Goal: Transaction & Acquisition: Purchase product/service

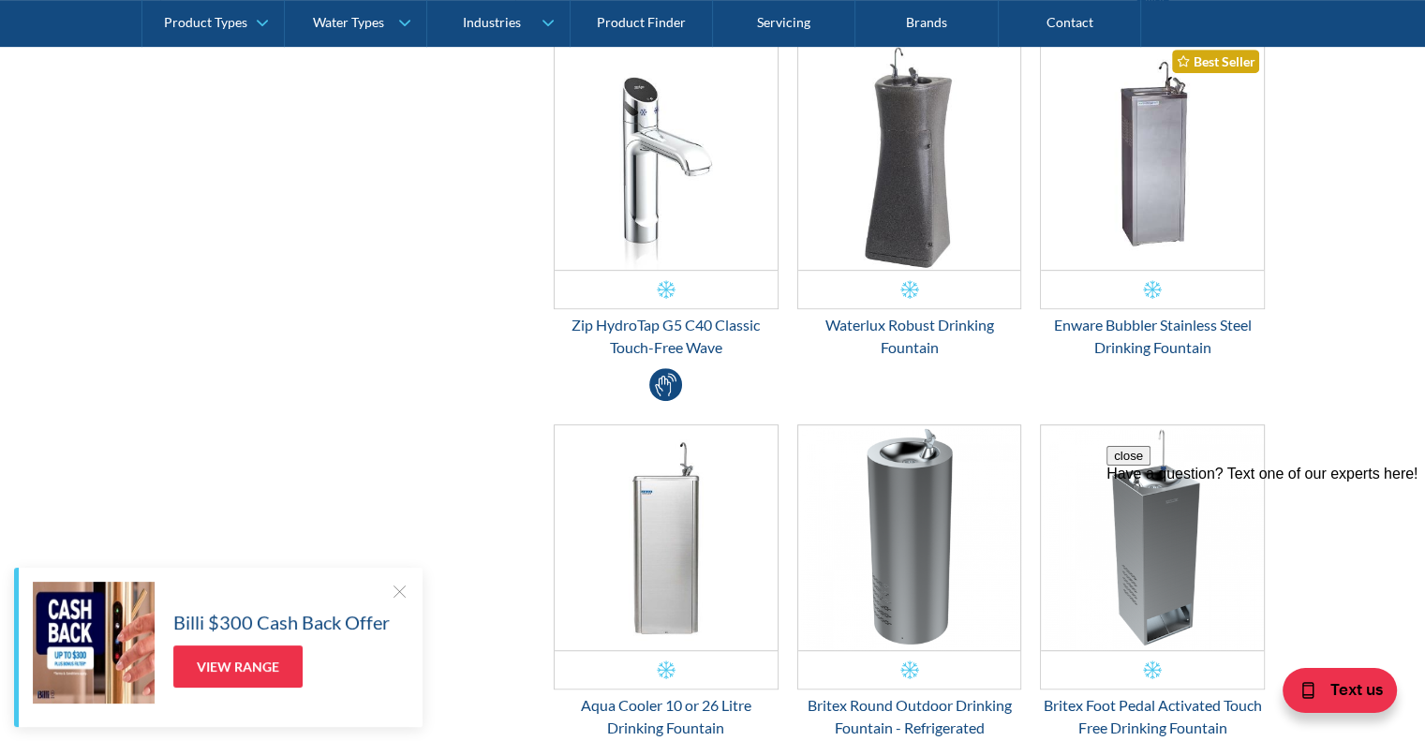
scroll to position [875, 0]
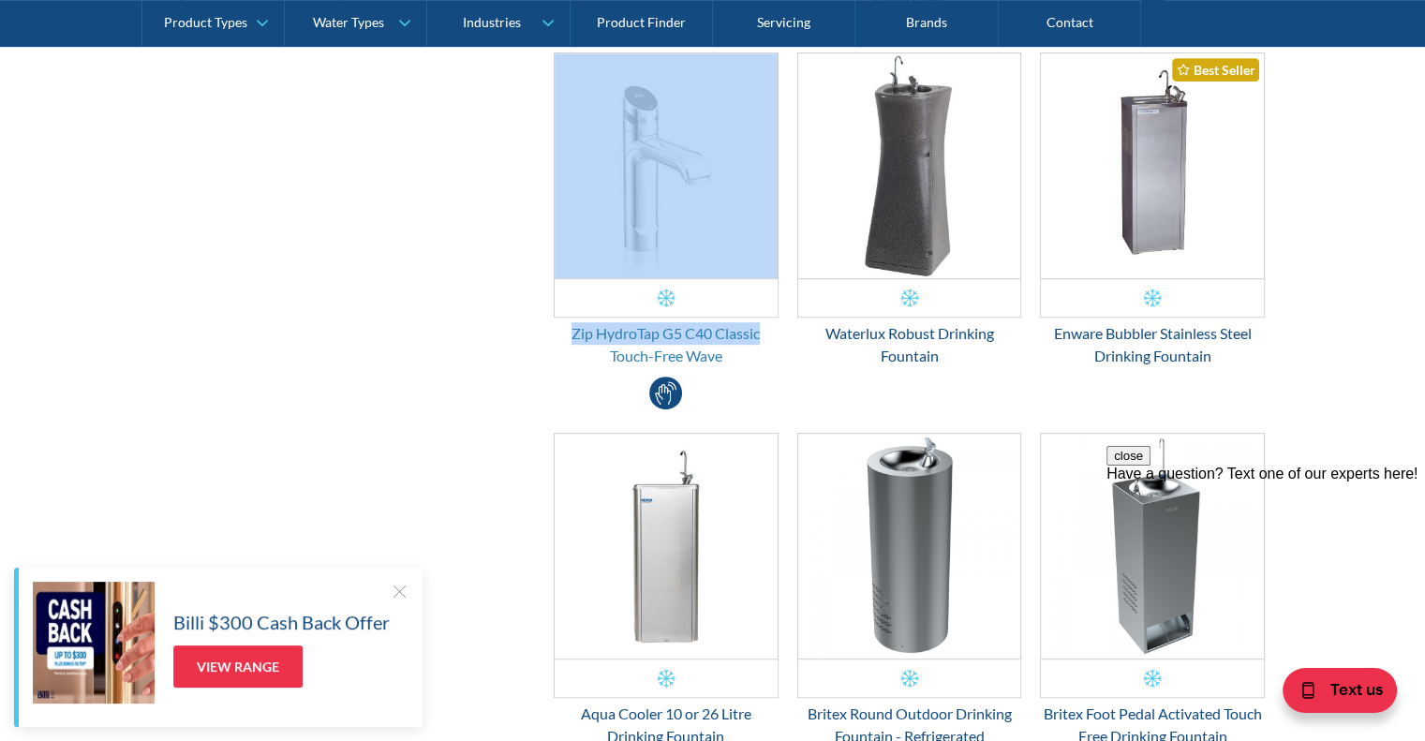
drag, startPoint x: 518, startPoint y: 322, endPoint x: 767, endPoint y: 324, distance: 248.4
click at [772, 330] on div "Zip HydroTap G5 C40 Classic Touch-Free Wave" at bounding box center [666, 344] width 225 height 45
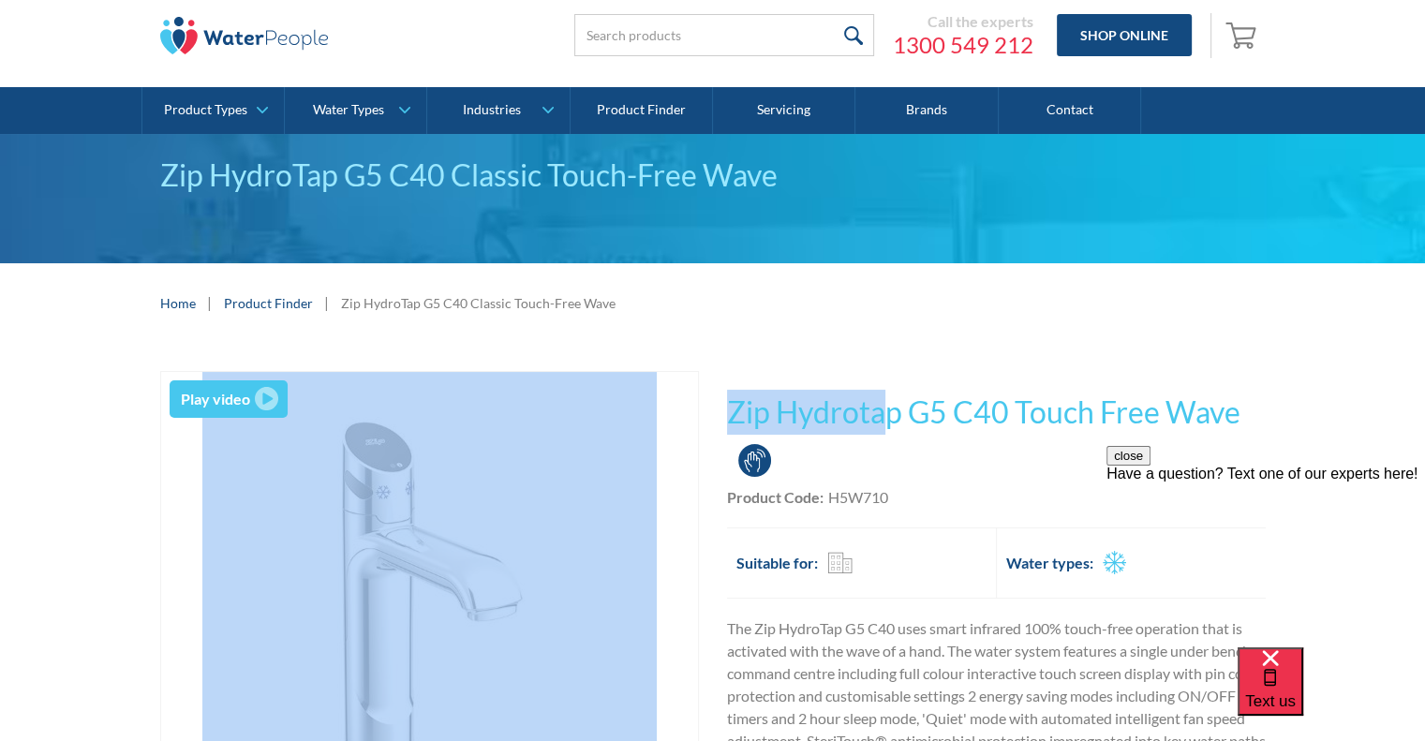
drag, startPoint x: 706, startPoint y: 406, endPoint x: 879, endPoint y: 396, distance: 173.6
click at [879, 396] on div "Play video Fits Most Brands Best Seller No items found. This tap design is incl…" at bounding box center [713, 679] width 1106 height 617
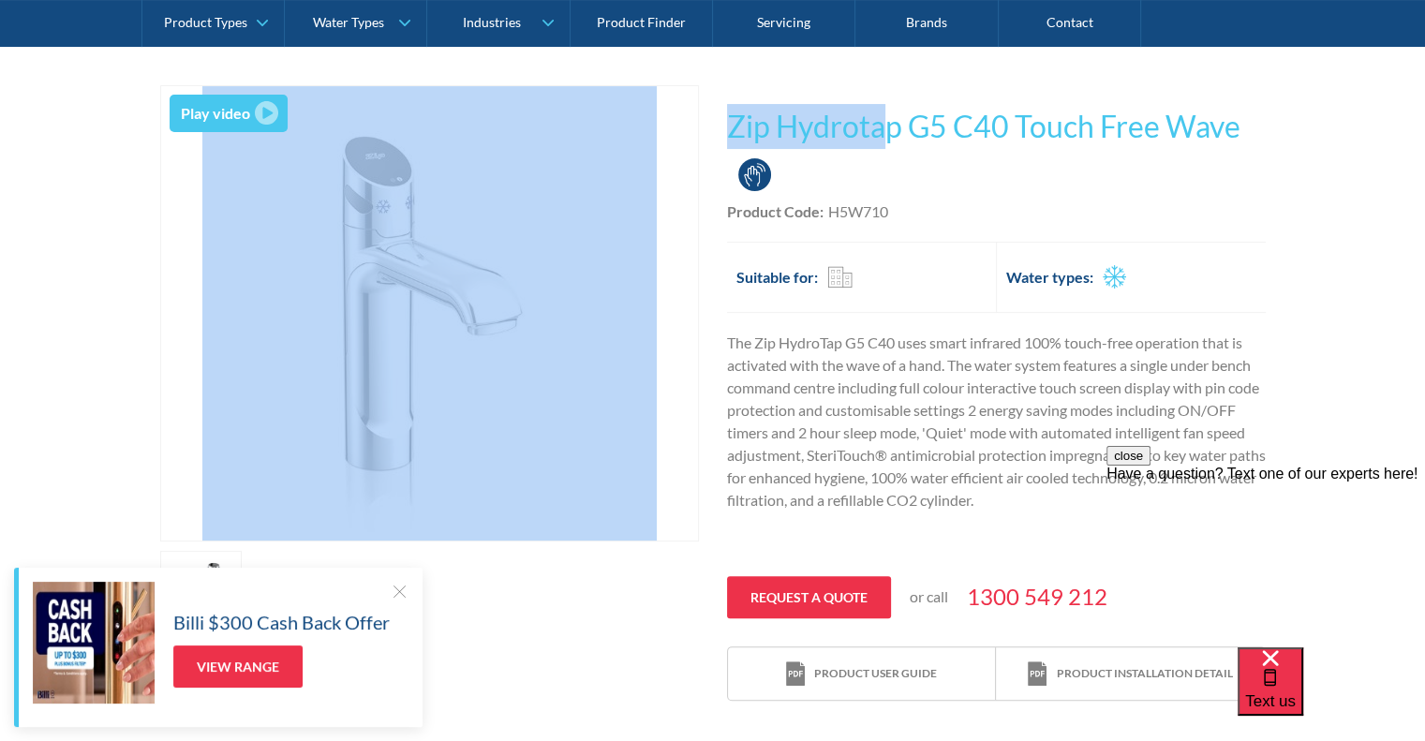
scroll to position [347, 0]
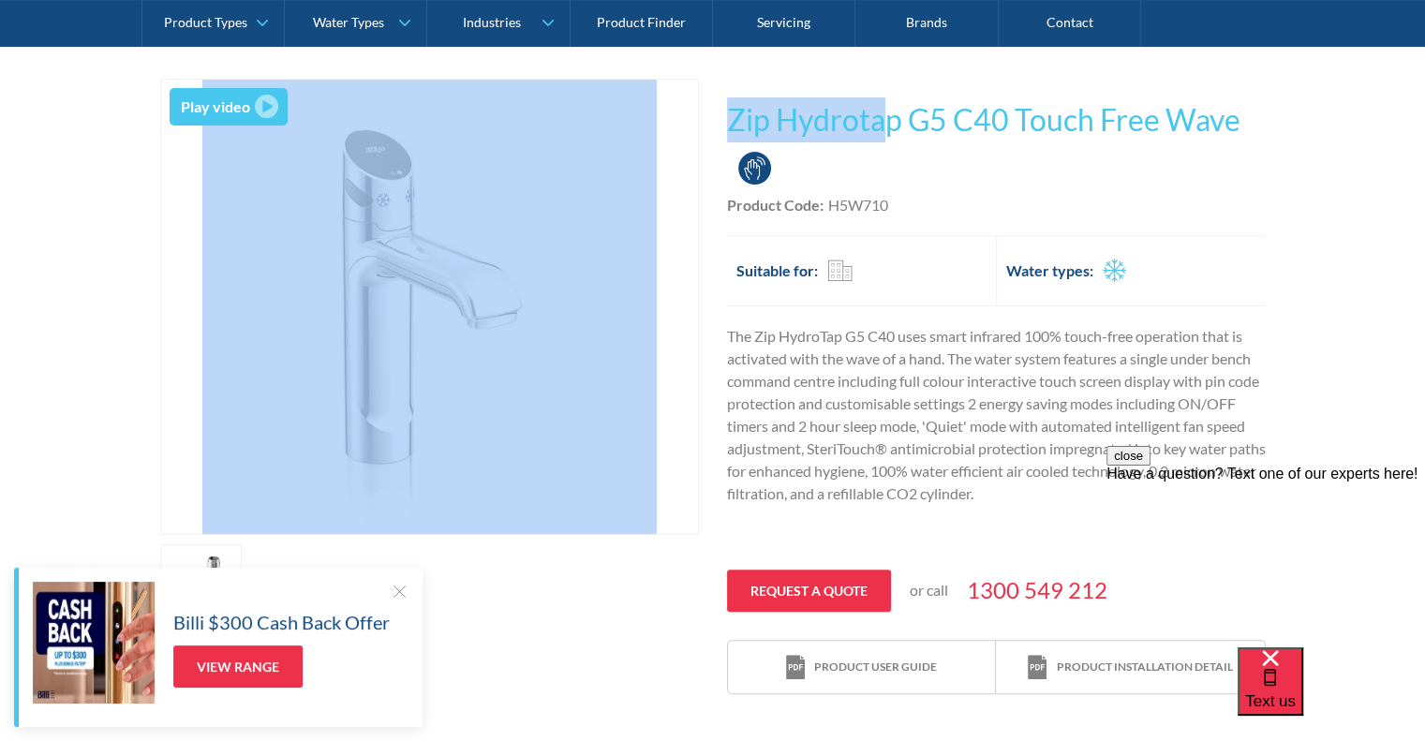
click at [705, 108] on div "Play video Fits Most Brands Best Seller No items found. This tap design is incl…" at bounding box center [713, 387] width 1106 height 617
drag, startPoint x: 705, startPoint y: 108, endPoint x: 1005, endPoint y: 125, distance: 300.4
click at [1005, 125] on div "Play video Fits Most Brands Best Seller No items found. This tap design is incl…" at bounding box center [713, 387] width 1106 height 617
copy div "Fits Most Brands Best Seller No items found. This tap design is included in our…"
